Goal: Information Seeking & Learning: Find specific fact

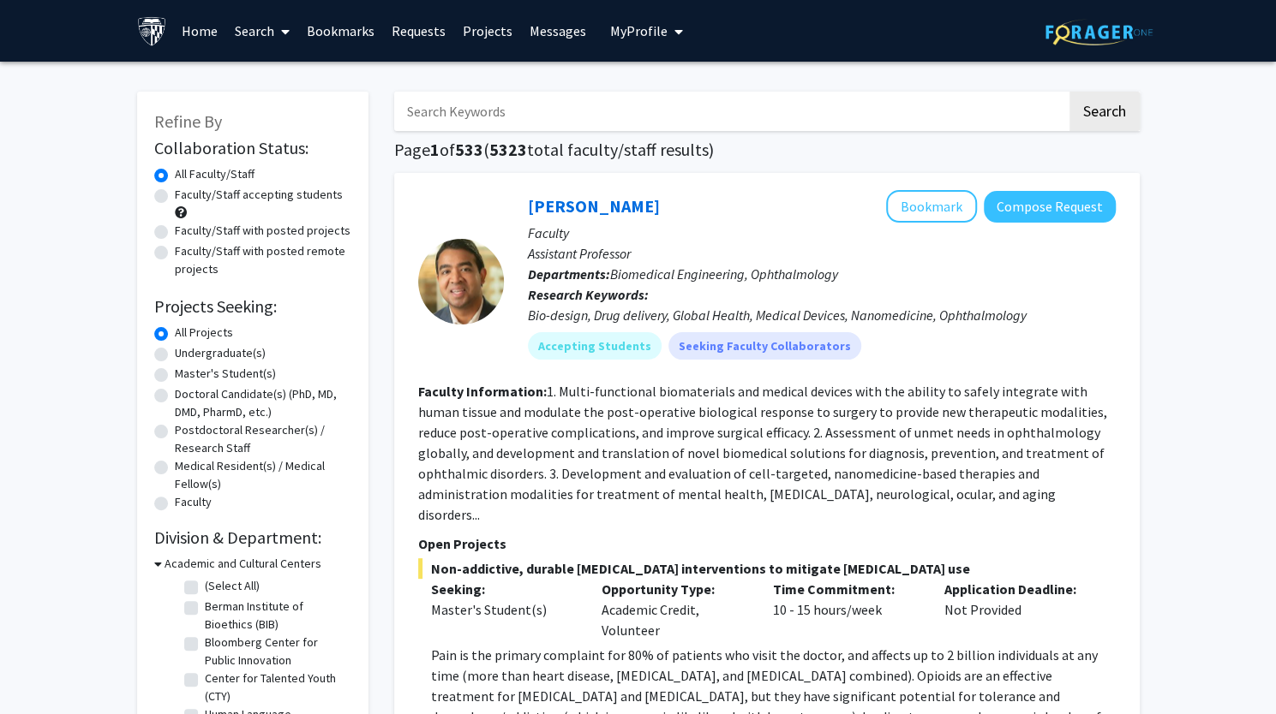
click at [491, 111] on input "Search Keywords" at bounding box center [730, 111] width 672 height 39
type input "[MEDICAL_DATA] complex"
click at [1069, 92] on button "Search" at bounding box center [1104, 111] width 70 height 39
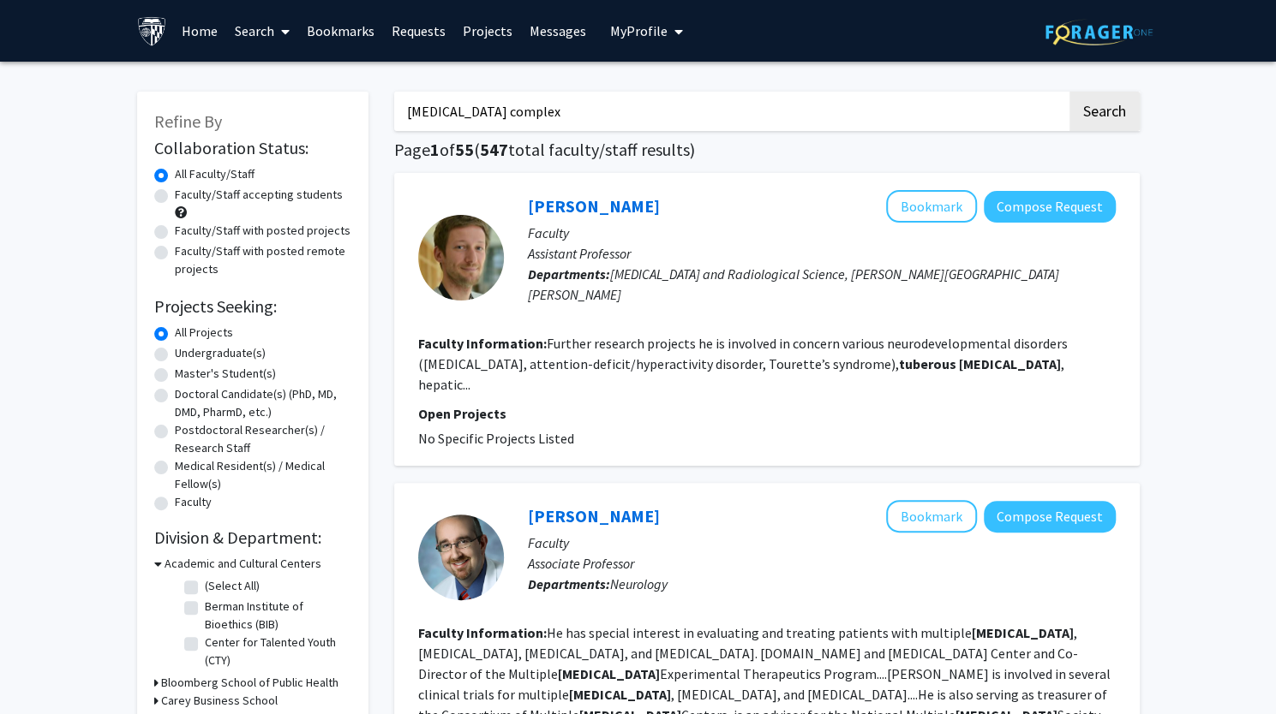
click at [665, 350] on fg-read-more "Further research projects he is involved in concern various neurodevelopmental …" at bounding box center [742, 364] width 649 height 58
click at [583, 206] on link "[PERSON_NAME]" at bounding box center [594, 205] width 132 height 21
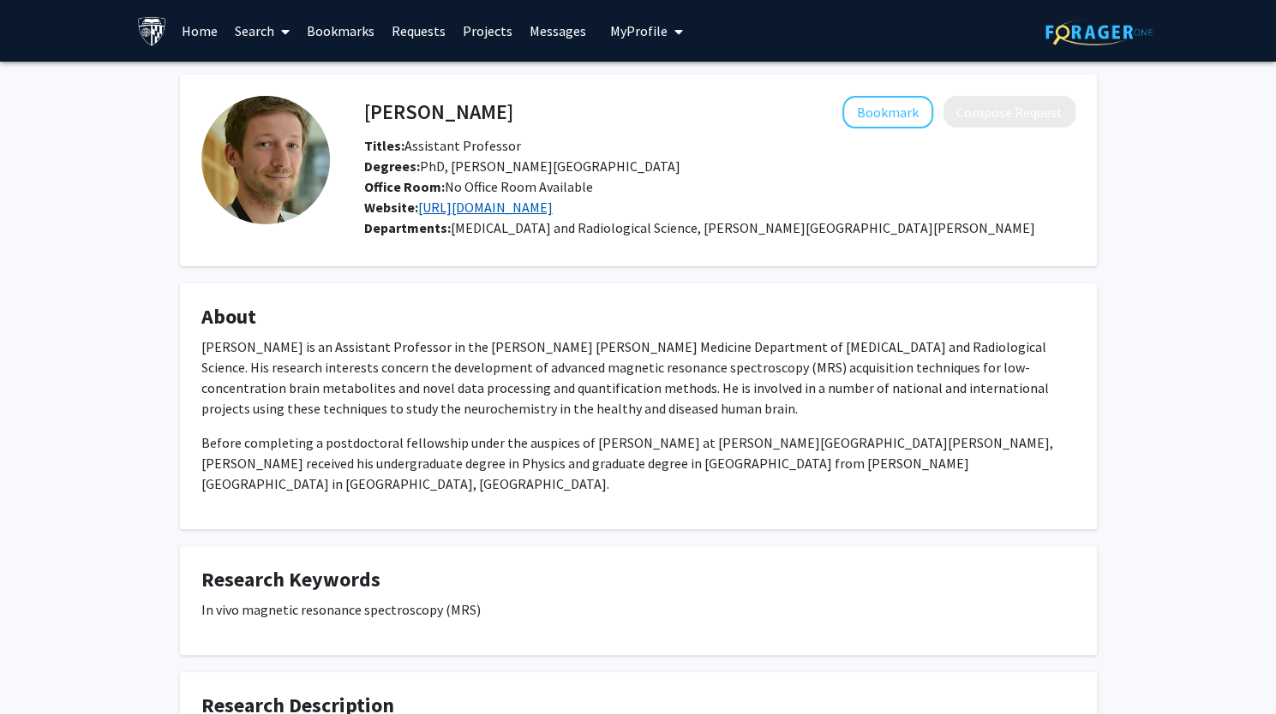
click at [553, 210] on link "[URL][DOMAIN_NAME]" at bounding box center [485, 207] width 134 height 17
